Goal: Task Accomplishment & Management: Complete application form

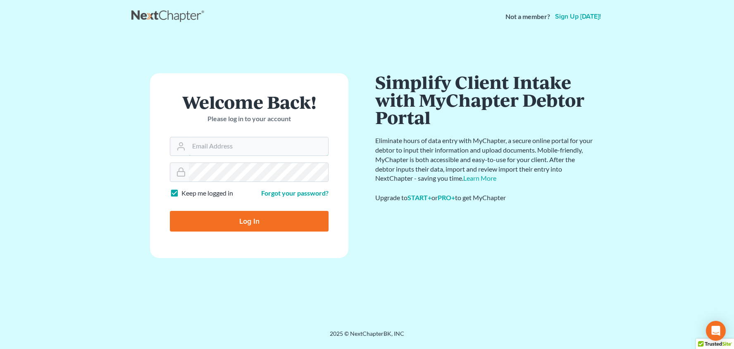
type input "[PERSON_NAME][EMAIL_ADDRESS][DOMAIN_NAME]"
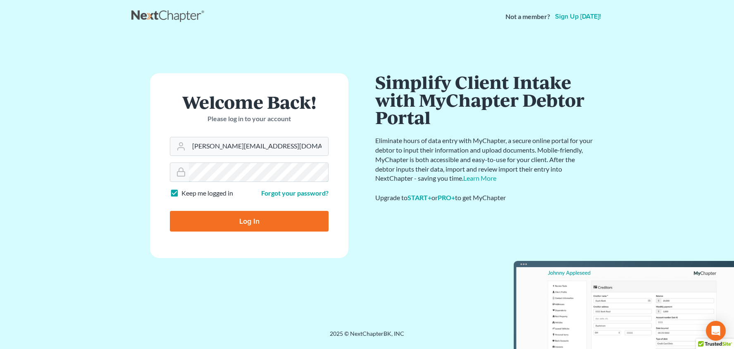
click at [249, 220] on input "Log In" at bounding box center [249, 221] width 159 height 21
type input "Thinking..."
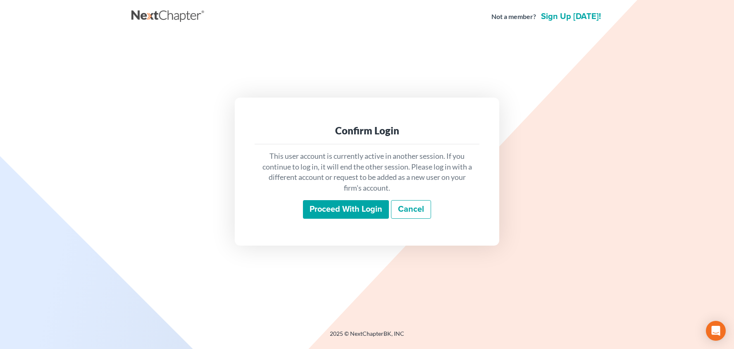
click at [354, 205] on input "Proceed with login" at bounding box center [346, 209] width 86 height 19
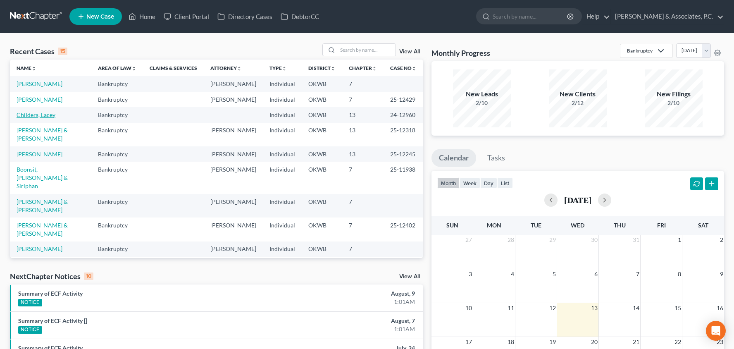
click at [48, 113] on link "Childers, Lacey" at bounding box center [36, 114] width 39 height 7
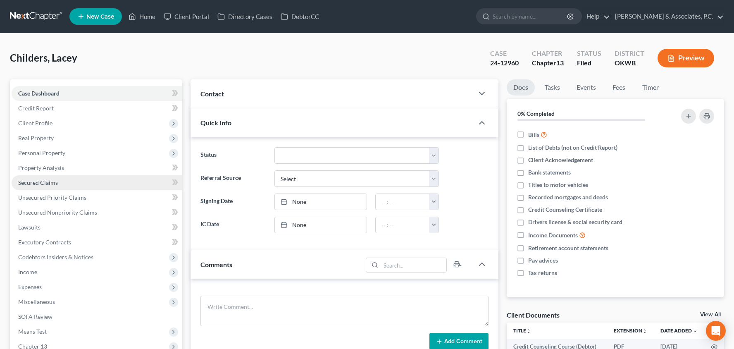
click at [85, 185] on link "Secured Claims" at bounding box center [97, 182] width 171 height 15
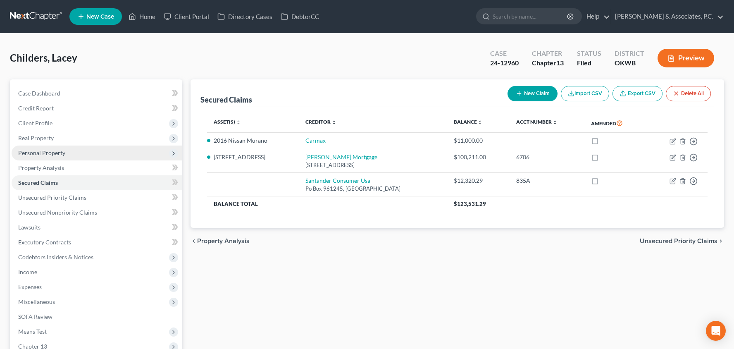
click at [102, 151] on span "Personal Property" at bounding box center [97, 152] width 171 height 15
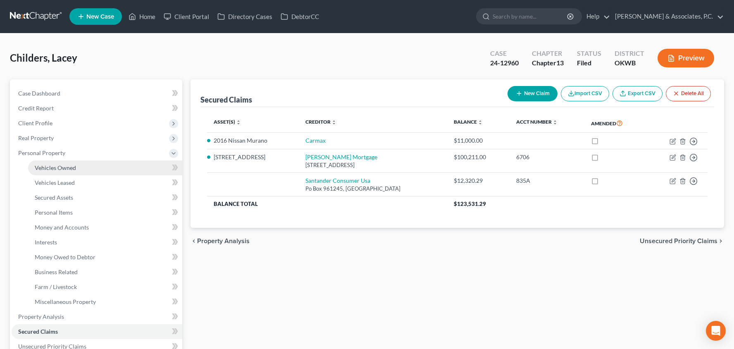
click at [105, 172] on link "Vehicles Owned" at bounding box center [105, 167] width 154 height 15
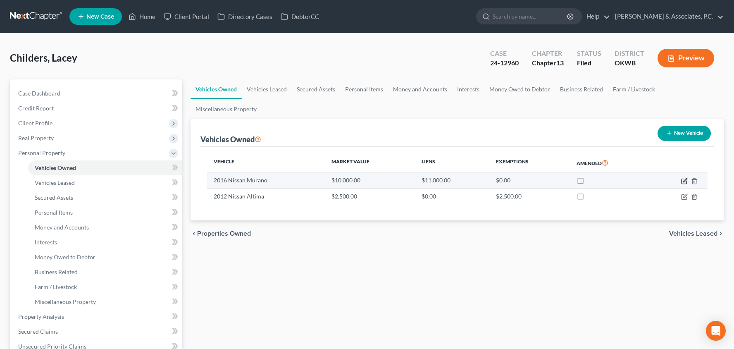
click at [684, 180] on icon "button" at bounding box center [685, 180] width 4 height 4
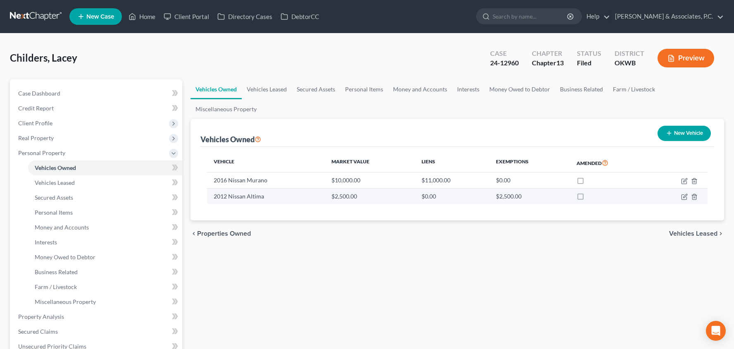
select select "0"
select select "10"
select select "2"
select select "0"
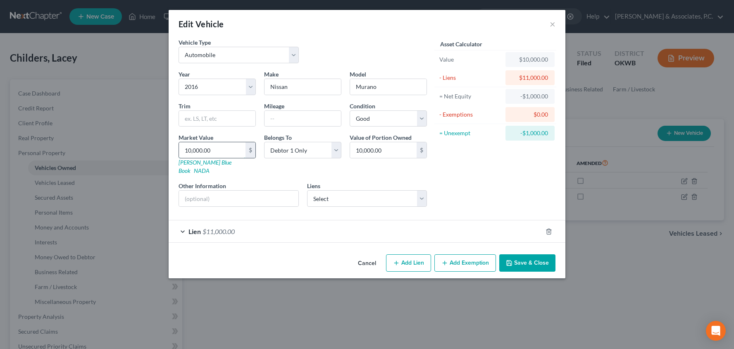
click at [238, 151] on input "10,000.00" at bounding box center [212, 150] width 67 height 16
type input "8"
type input "8.00"
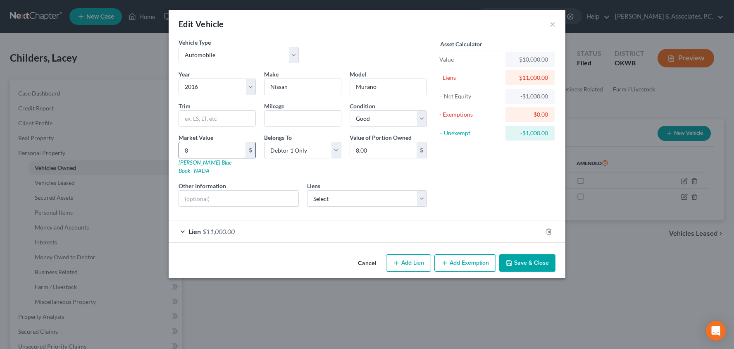
type input "85"
type input "85.00"
type input "850"
type input "850.00"
type input "8500"
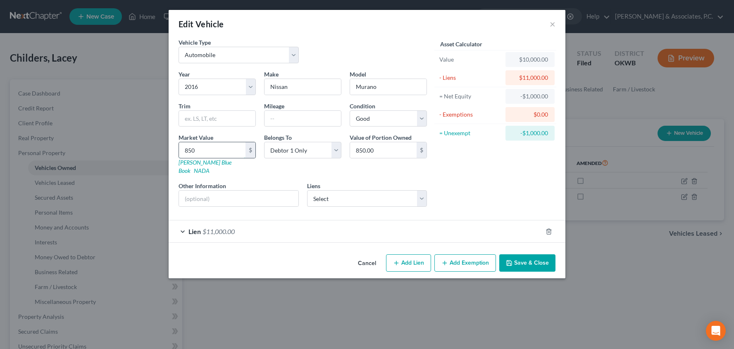
type input "8,500.00"
type input "8,500"
click at [550, 229] on icon "button" at bounding box center [549, 231] width 4 height 5
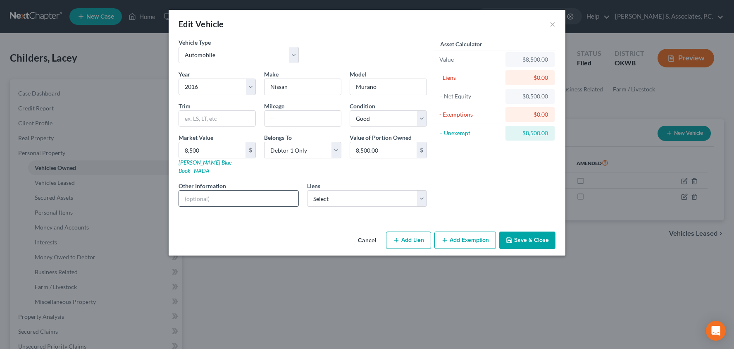
click at [267, 190] on input "text" at bounding box center [238, 198] width 119 height 16
type input "D"
click at [216, 154] on input "8,500" at bounding box center [212, 150] width 67 height 16
drag, startPoint x: 217, startPoint y: 151, endPoint x: 171, endPoint y: 153, distance: 45.9
click at [171, 153] on div "Vehicle Type Select Automobile Truck Trailer Watercraft Aircraft Motor Home Atv…" at bounding box center [367, 133] width 397 height 190
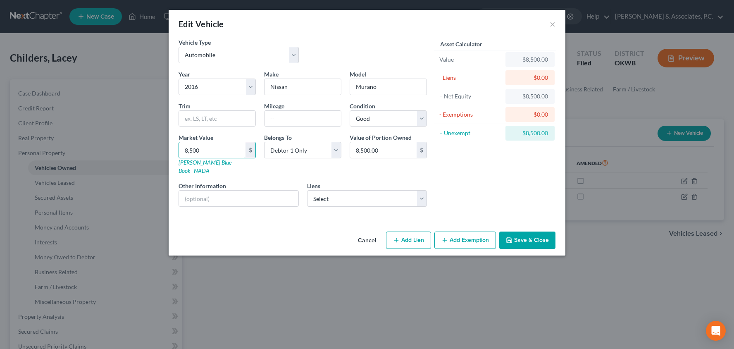
type input "9"
type input "9.00"
type input "90"
type input "90.00"
type input "900"
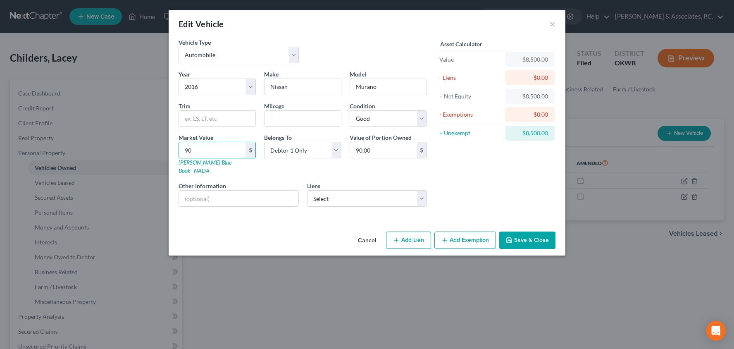
type input "900.00"
type input "9000"
type input "9,000.00"
type input "9,000"
click at [552, 22] on button "×" at bounding box center [553, 24] width 6 height 10
